Goal: Find specific page/section: Find specific page/section

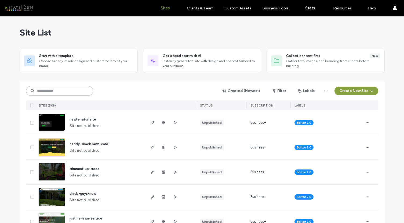
click at [74, 91] on input at bounding box center [59, 91] width 67 height 10
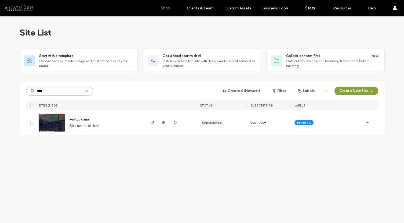
type input "****"
click at [87, 116] on div "kentuckiana Site not published" at bounding box center [105, 122] width 80 height 25
click at [86, 118] on span "kentuckiana" at bounding box center [79, 119] width 19 height 4
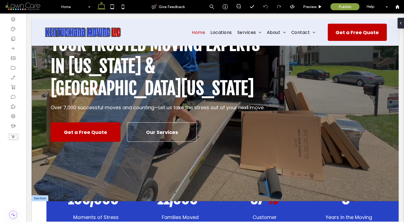
scroll to position [65, 0]
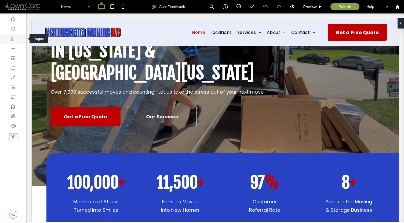
click at [12, 37] on icon at bounding box center [12, 38] width 5 height 5
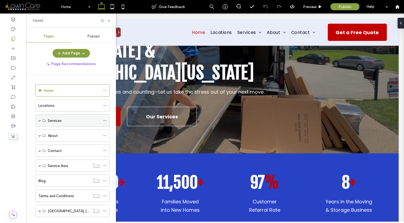
scroll to position [10, 0]
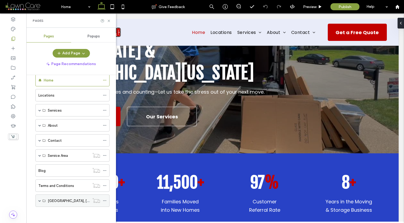
click at [39, 200] on span at bounding box center [39, 200] width 3 height 3
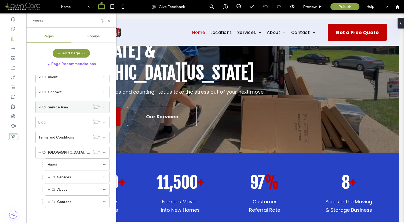
scroll to position [60, 0]
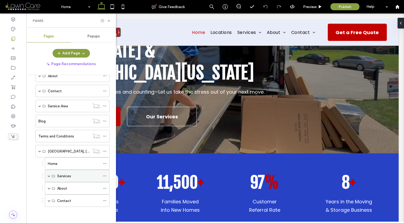
click at [48, 176] on span at bounding box center [49, 175] width 3 height 3
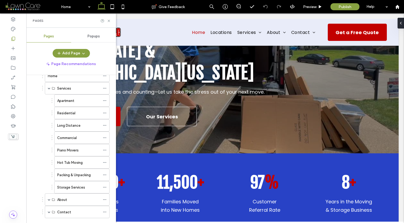
scroll to position [148, 0]
click at [49, 198] on span at bounding box center [49, 198] width 3 height 3
click at [83, 97] on div "Apartment" at bounding box center [78, 100] width 43 height 6
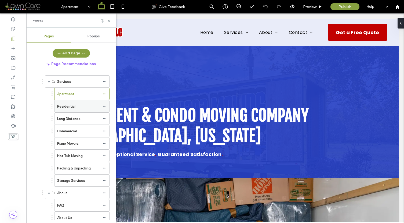
scroll to position [155, 0]
